Goal: Task Accomplishment & Management: Manage account settings

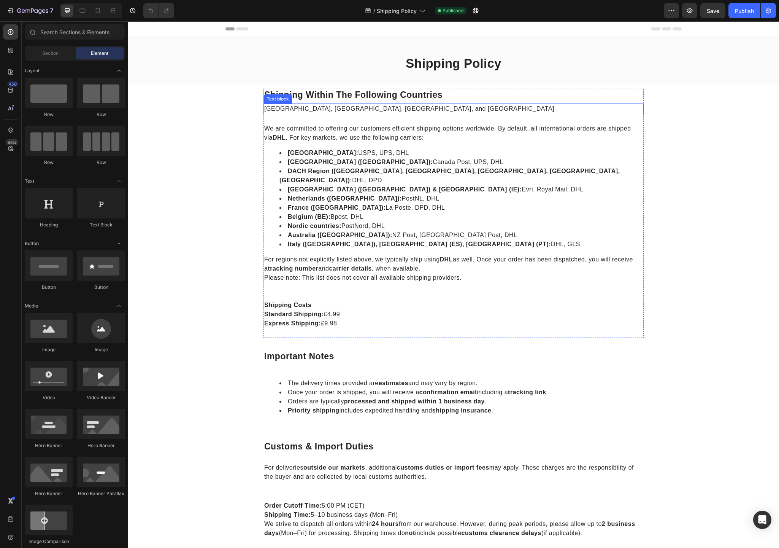
click at [351, 110] on p "[GEOGRAPHIC_DATA], [GEOGRAPHIC_DATA], [GEOGRAPHIC_DATA], and [GEOGRAPHIC_DATA]" at bounding box center [453, 108] width 379 height 9
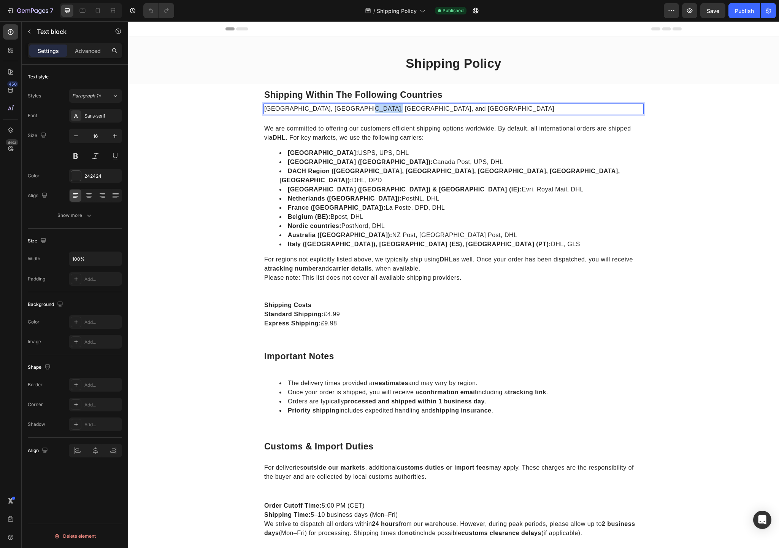
click at [351, 110] on p "[GEOGRAPHIC_DATA], [GEOGRAPHIC_DATA], [GEOGRAPHIC_DATA], and [GEOGRAPHIC_DATA]" at bounding box center [453, 108] width 379 height 9
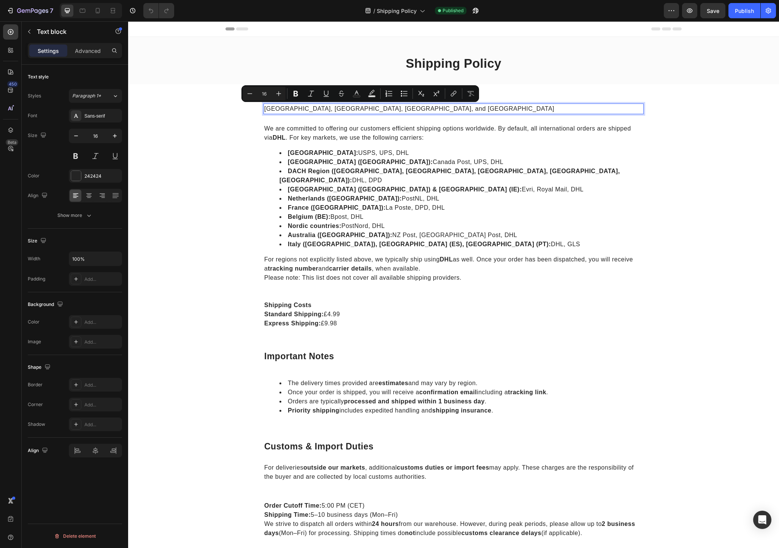
click at [403, 110] on p "[GEOGRAPHIC_DATA], [GEOGRAPHIC_DATA], [GEOGRAPHIC_DATA], and [GEOGRAPHIC_DATA]" at bounding box center [453, 108] width 379 height 9
click at [415, 110] on p "[GEOGRAPHIC_DATA], [GEOGRAPHIC_DATA], [GEOGRAPHIC_DATA], and [GEOGRAPHIC_DATA]" at bounding box center [453, 108] width 379 height 9
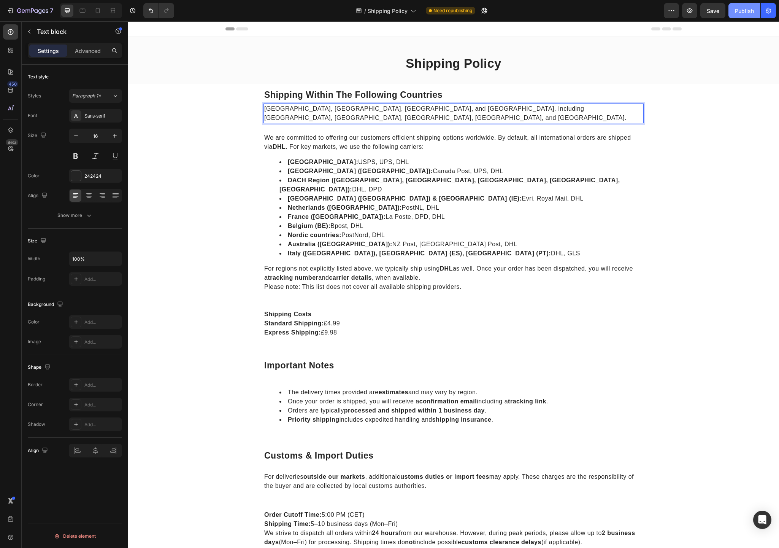
click at [748, 10] on div "Publish" at bounding box center [744, 11] width 19 height 8
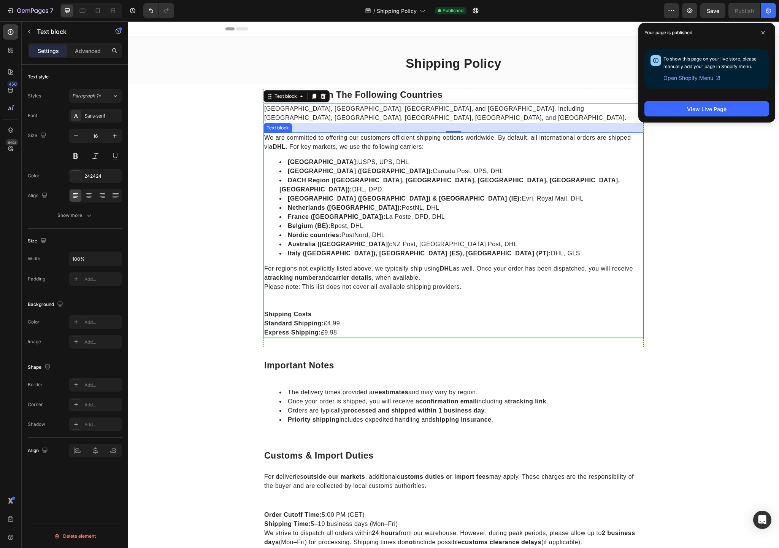
click at [318, 194] on li "[GEOGRAPHIC_DATA] ([GEOGRAPHIC_DATA]) & [GEOGRAPHIC_DATA] (IE): Evri, Royal Mai…" at bounding box center [462, 198] width 364 height 9
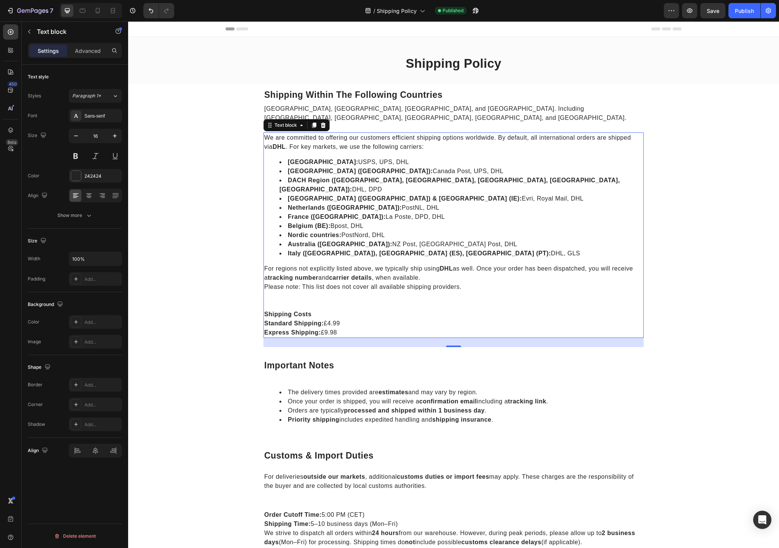
click at [308, 15] on div "/ Shipping Policy Published" at bounding box center [422, 10] width 484 height 15
click at [327, 67] on div "Shipping Policy Heading Row" at bounding box center [454, 66] width 640 height 23
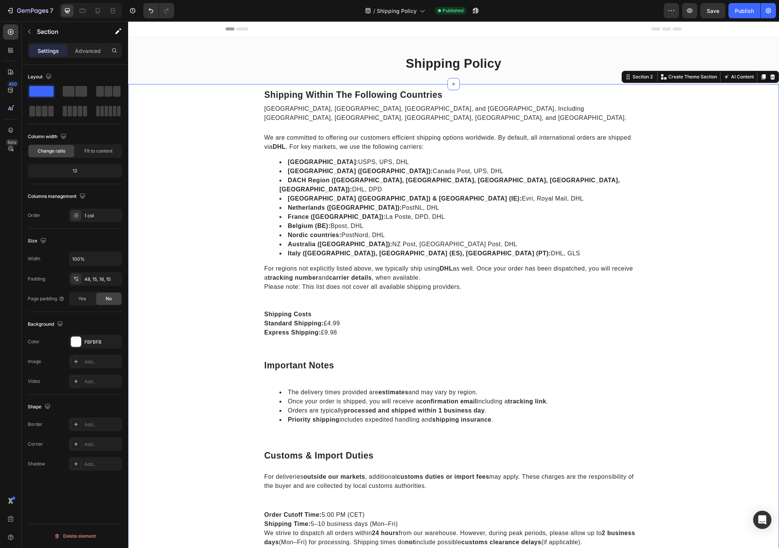
click at [205, 148] on div "shipping within the following countries Heading [GEOGRAPHIC_DATA], [GEOGRAPHIC_…" at bounding box center [454, 327] width 640 height 477
